Goal: Use online tool/utility

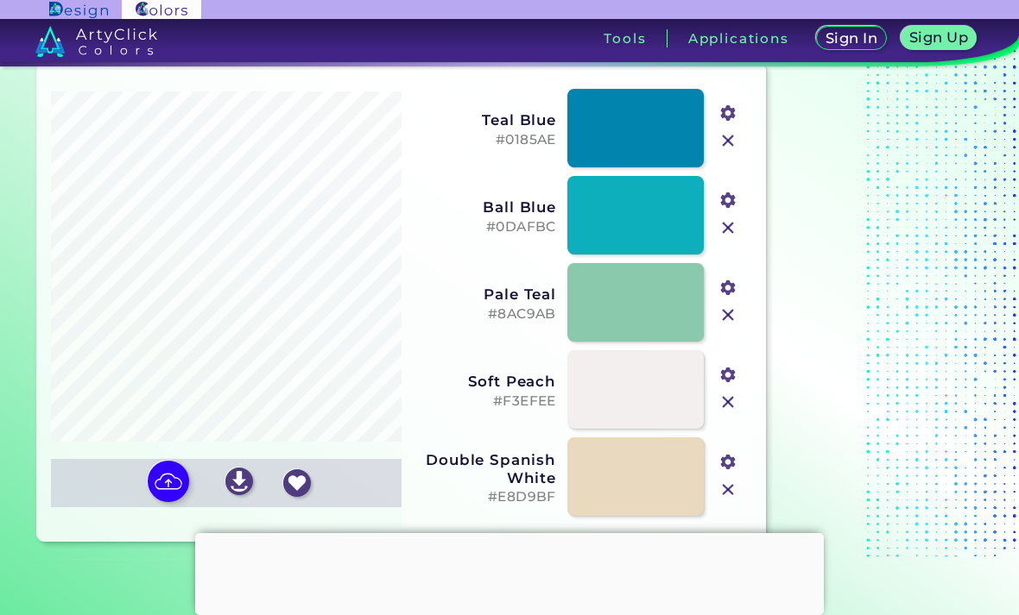
click at [136, 8] on img at bounding box center [161, 9] width 79 height 19
click at [97, 12] on img at bounding box center [78, 10] width 58 height 16
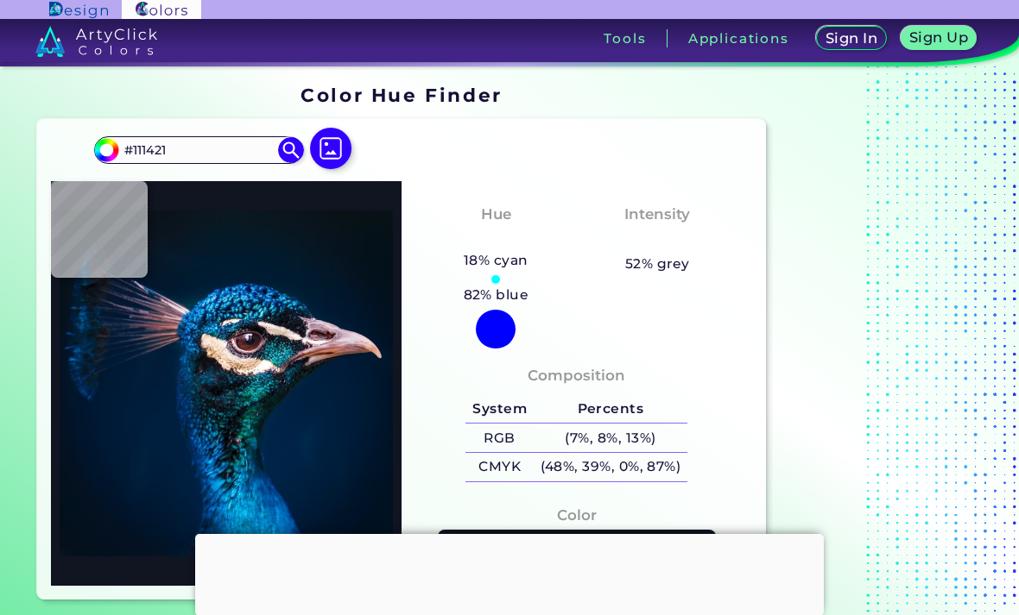
scroll to position [55, 0]
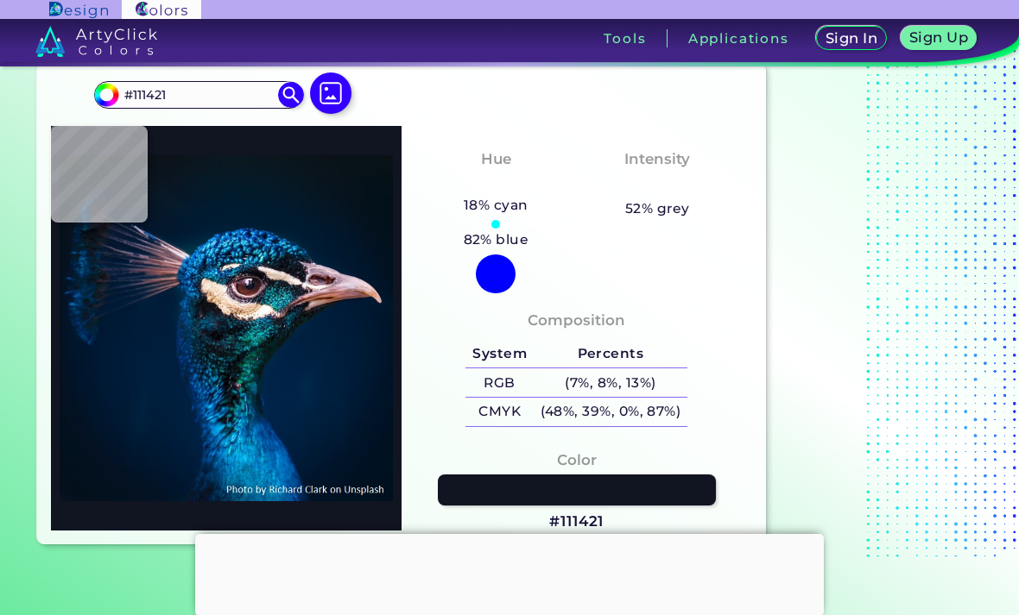
type input "#103b48"
type input "#103B48"
type input "#10313d"
type input "#10313D"
type input "#0a1b2b"
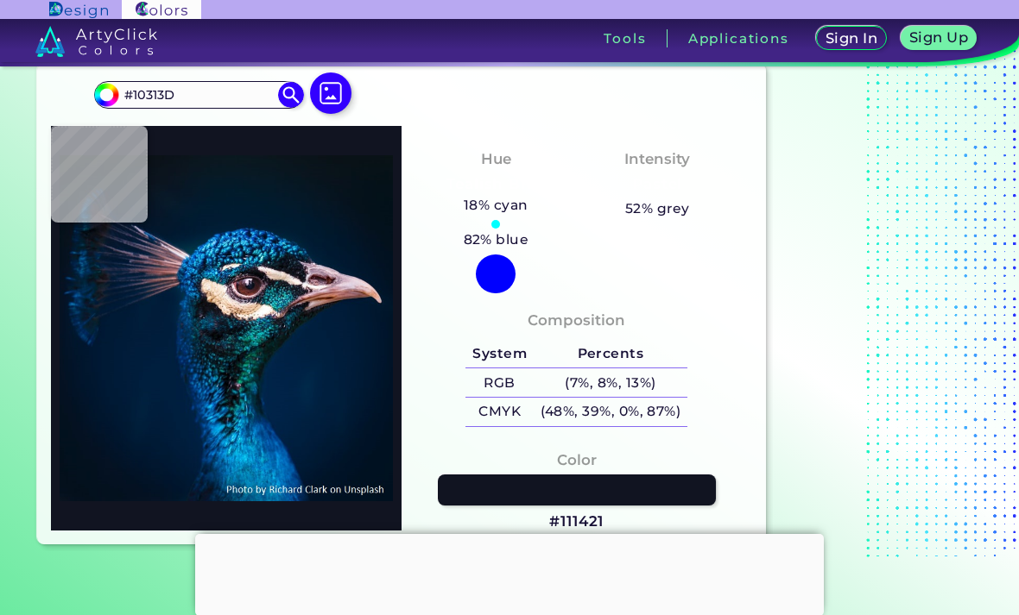
type input "#0A1B2B"
type input "#344a53"
type input "#344A53"
type input "#0e1b21"
type input "#0E1B21"
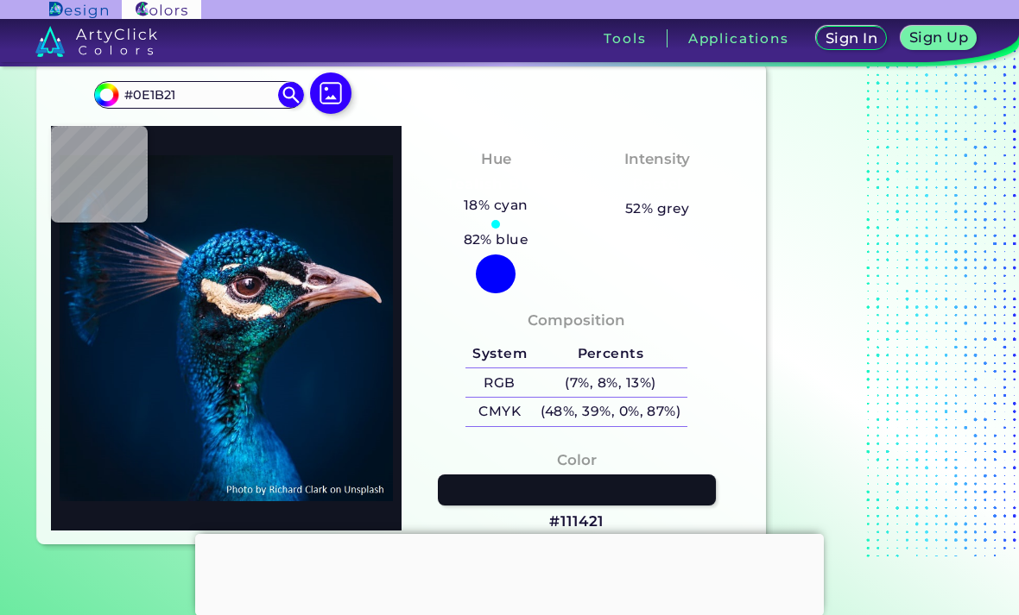
type input "#091117"
type input "#0a1f23"
type input "#0A1F23"
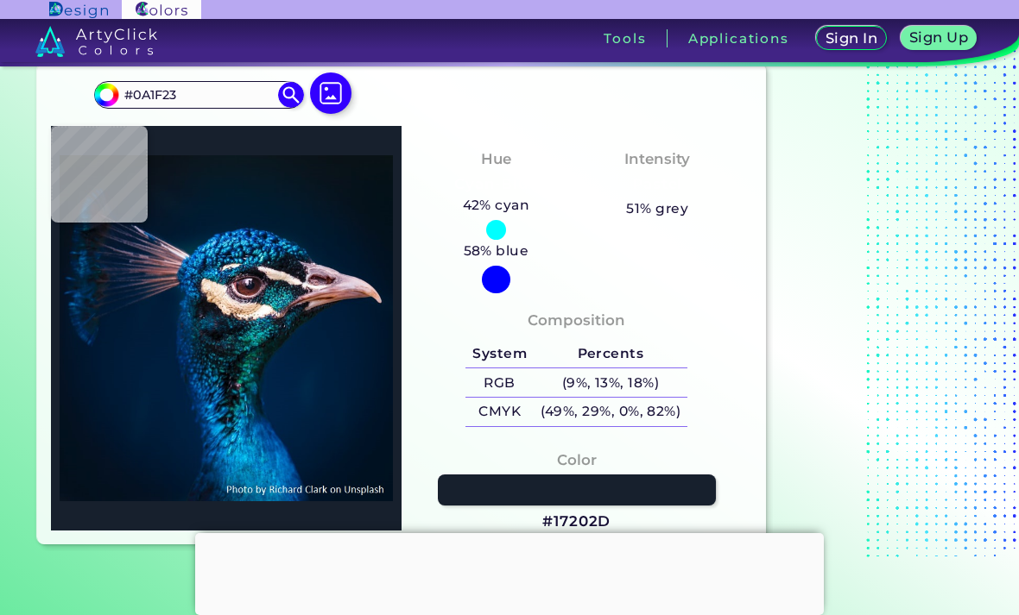
type input "#17202d"
type input "#17202D"
type input "#366f74"
type input "#366F74"
type input "#0d1317"
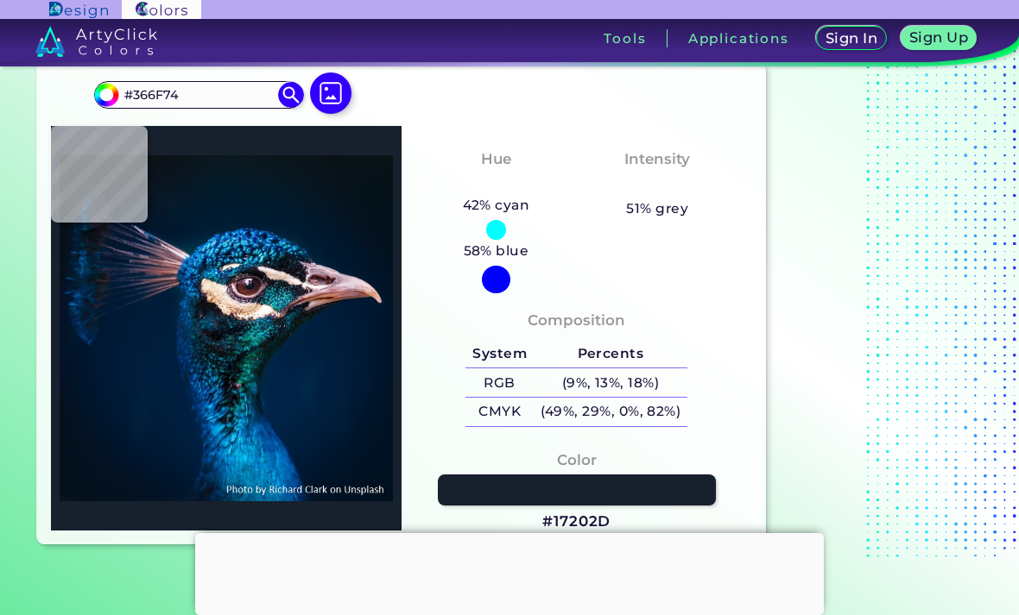
type input "#0D1317"
type input "#17151b"
type input "#17151B"
type input "#0c070e"
type input "#0C070E"
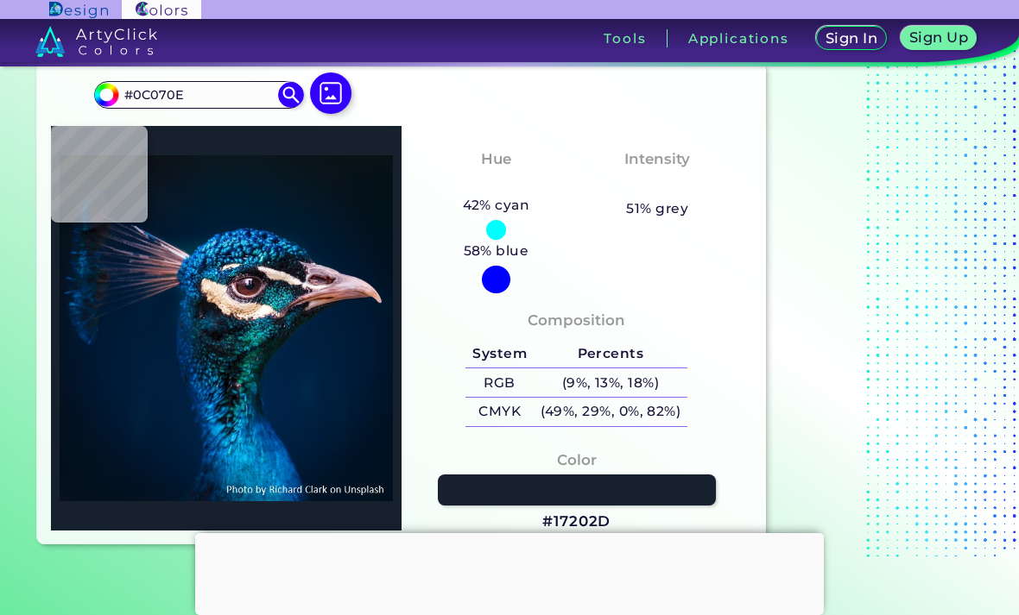
type input "#7c6672"
type input "#7C6672"
type input "#311a22"
type input "#311A22"
type input "#1d1213"
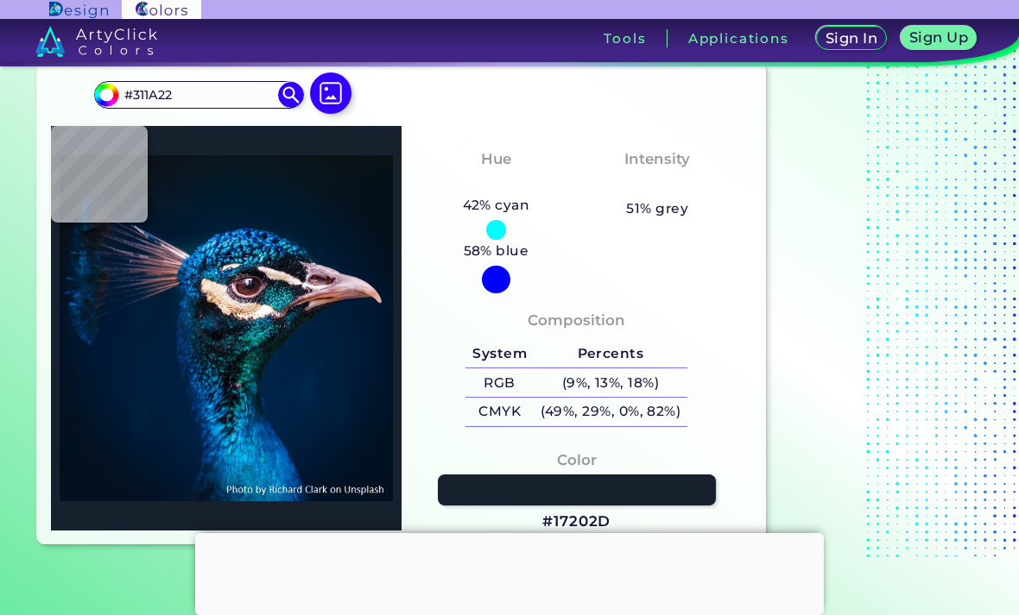
type input "#1D1213"
type input "#1b1512"
type input "#1B1512"
type input "#221616"
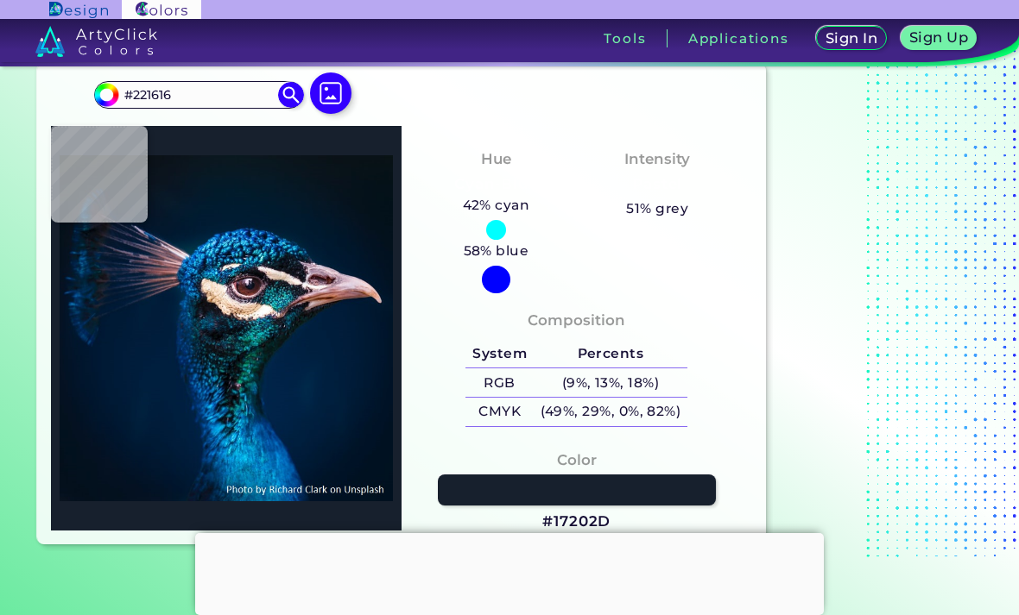
type input "#27161b"
type input "#27161B"
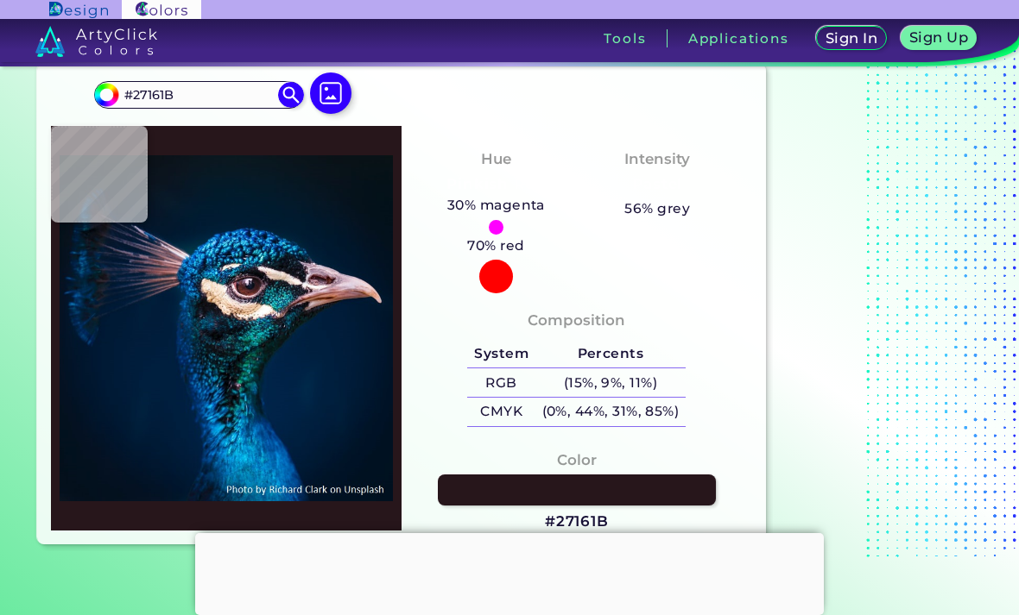
type input "#291620"
type input "#21101b"
type input "#21101B"
type input "#23161e"
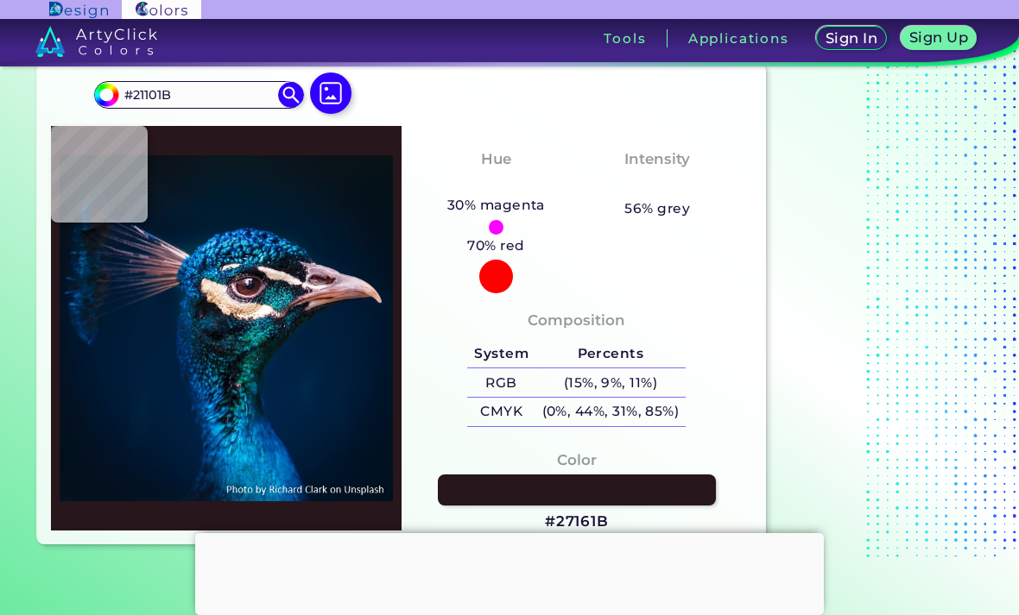
type input "#23161E"
type input "#443740"
type input "#12050a"
type input "#12050A"
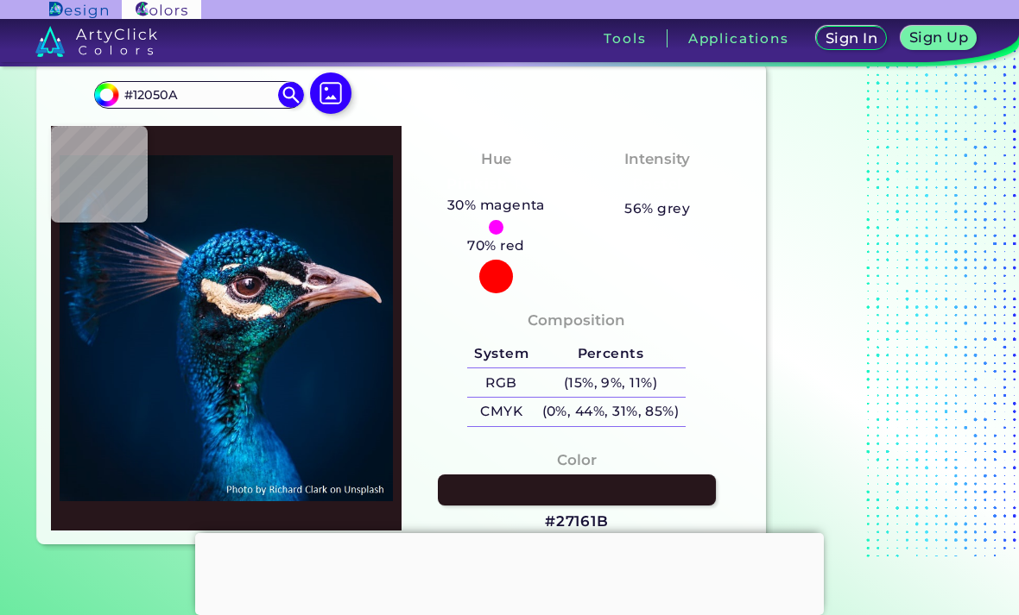
type input "#2b121b"
type input "#2B121B"
type input "#503b45"
type input "#503B45"
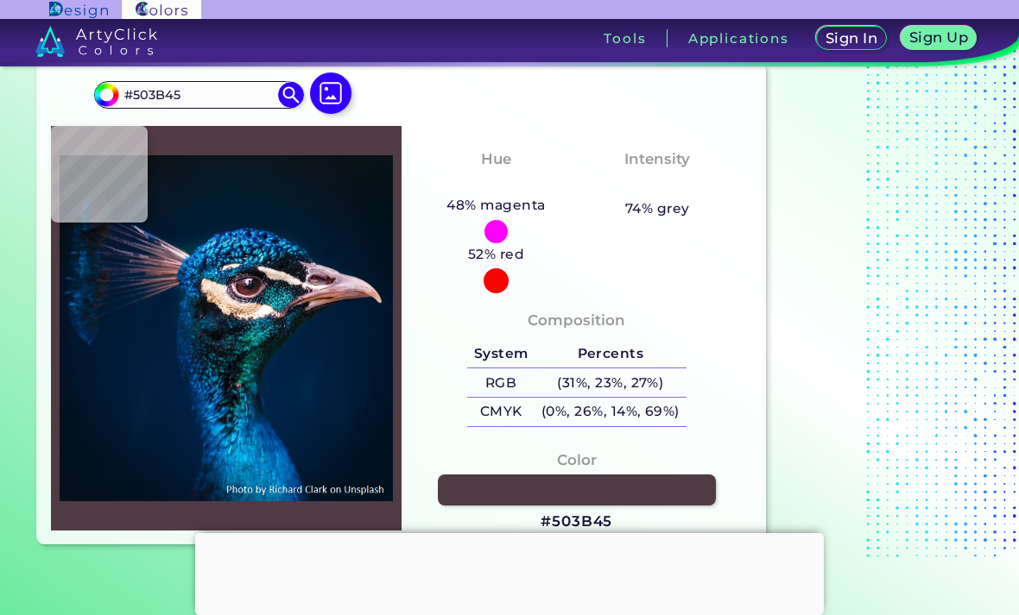
type input "#634c51"
type input "#634C51"
type input "#26131f"
type input "#26131F"
type input "#b8aebe"
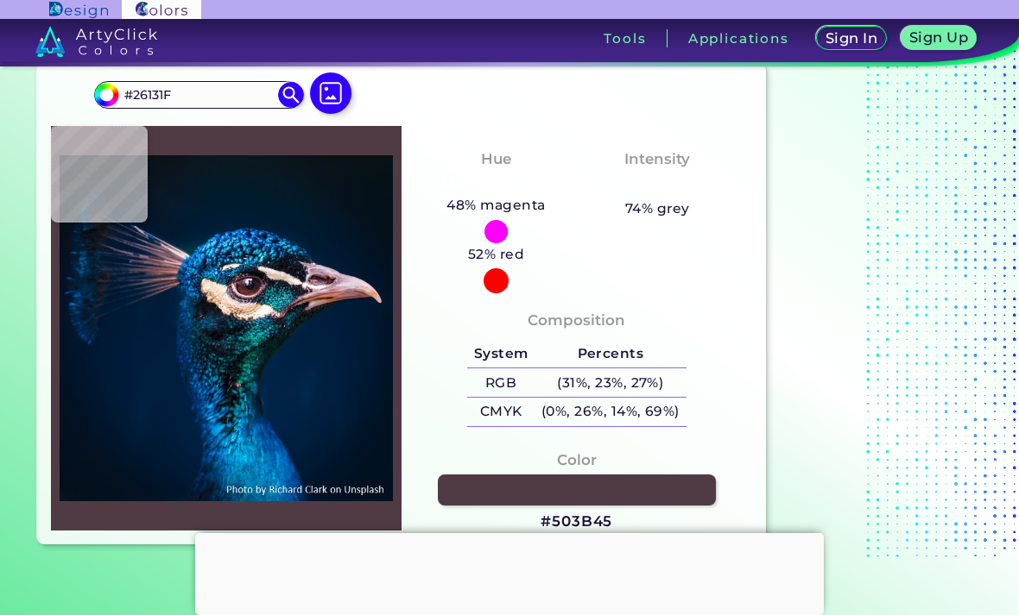
type input "#B8AEBE"
type input "#2c2338"
type input "#2C2338"
type input "#101328"
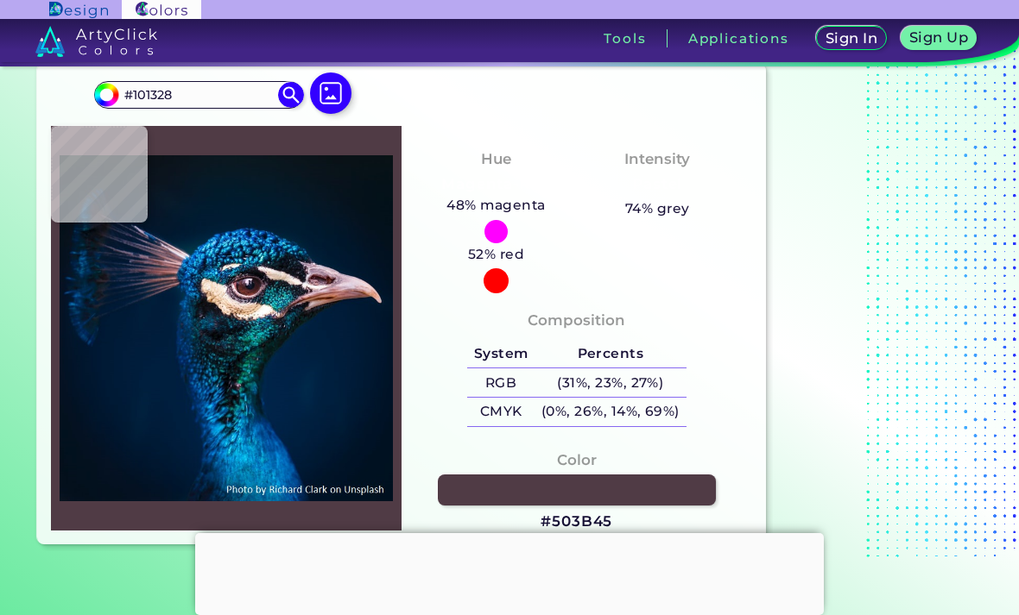
type input "#4e2325"
type input "#4E2325"
type input "#682e27"
type input "#682E27"
type input "#f6d5dd"
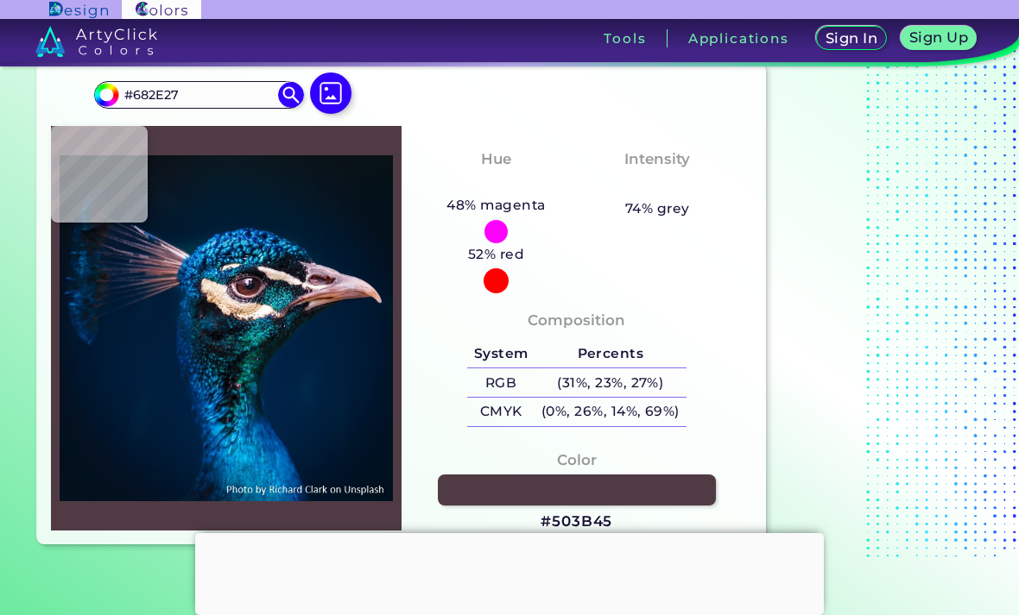
type input "#F6D5DD"
type input "#432c39"
type input "#432C39"
type input "#80768b"
type input "#80768B"
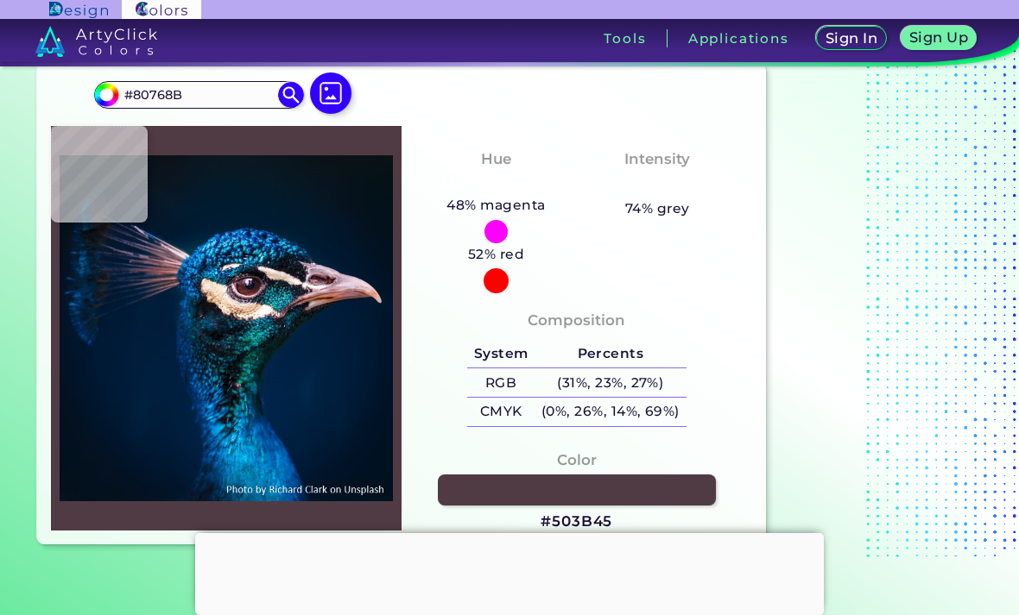
type input "#6f5f6f"
type input "#6F5F6F"
type input "#b2a1ad"
type input "#B2A1AD"
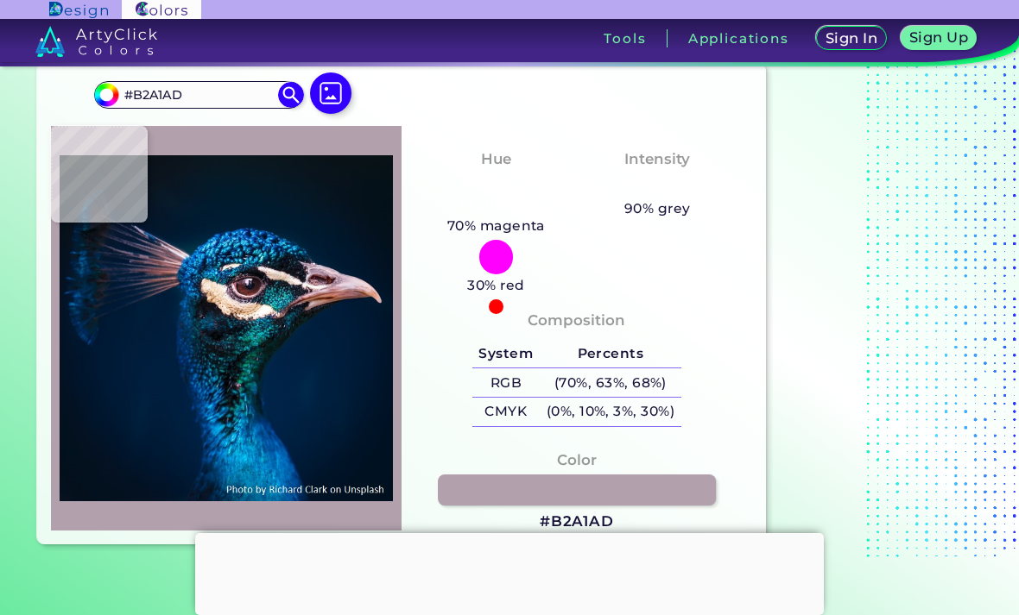
type input "#80768b"
type input "#80768B"
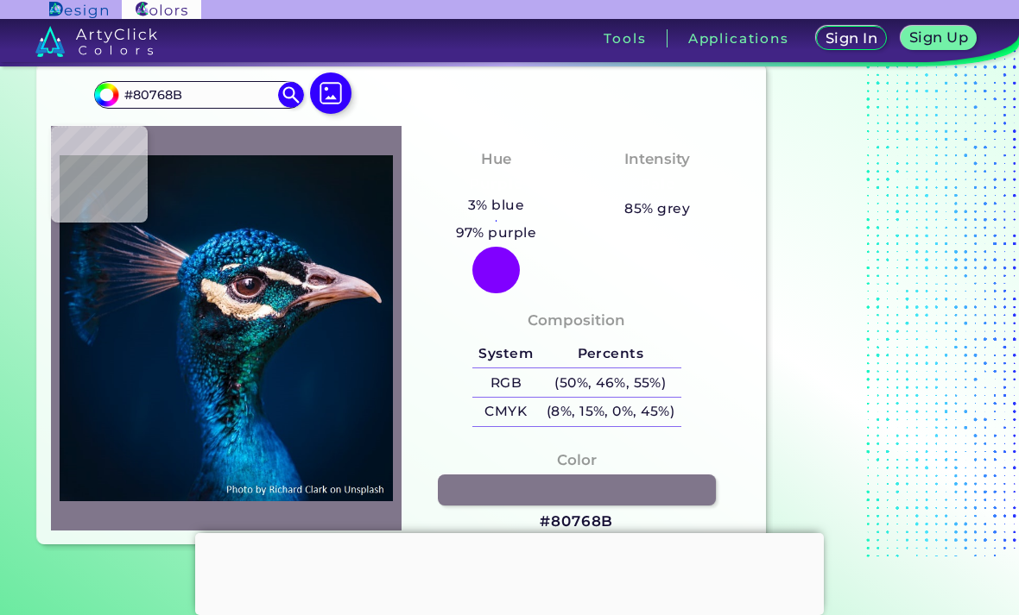
scroll to position [0, 0]
